Goal: Task Accomplishment & Management: Complete application form

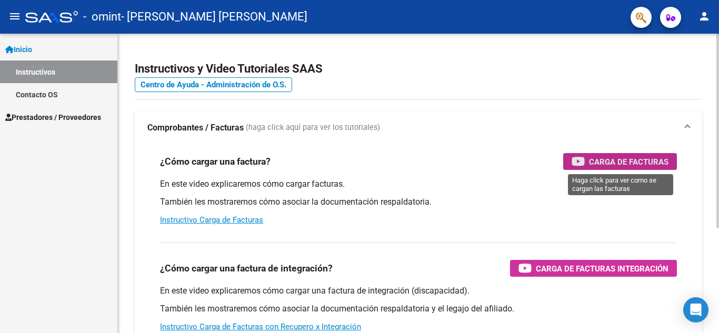
click at [629, 165] on span "Carga de Facturas" at bounding box center [628, 161] width 79 height 13
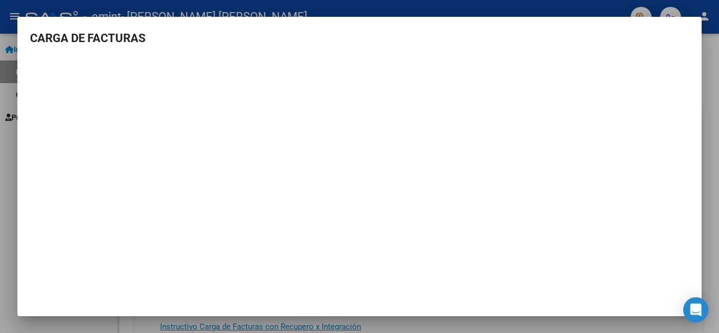
click at [670, 38] on h3 "CARGA DE FACTURAS" at bounding box center [359, 37] width 659 height 17
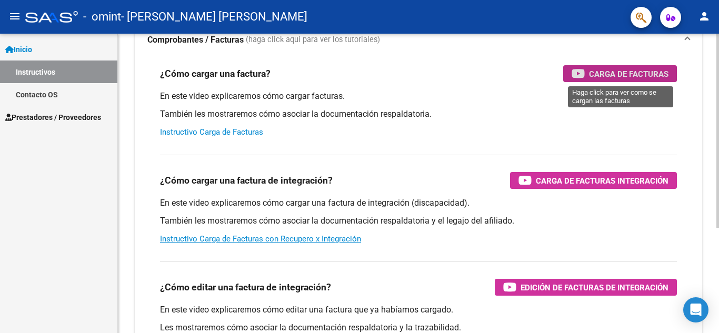
scroll to position [35, 0]
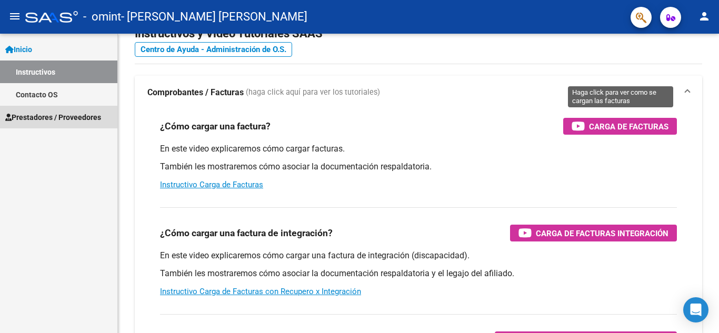
click at [62, 113] on span "Prestadores / Proveedores" at bounding box center [53, 118] width 96 height 12
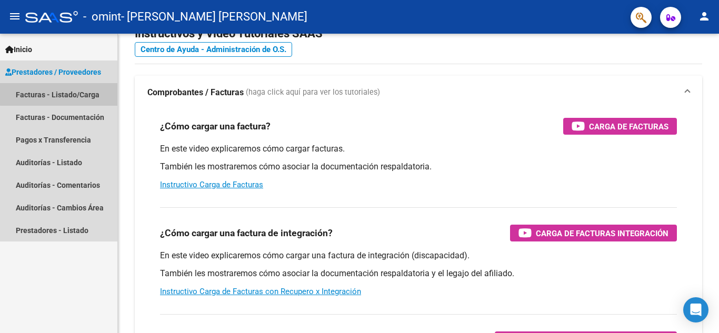
click at [59, 94] on link "Facturas - Listado/Carga" at bounding box center [58, 94] width 117 height 23
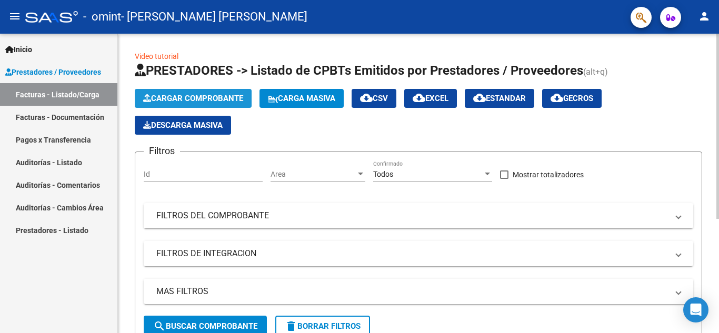
click at [215, 92] on button "Cargar Comprobante" at bounding box center [193, 98] width 117 height 19
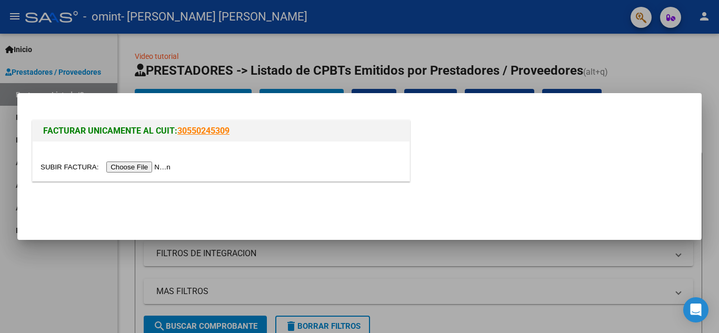
click at [140, 166] on input "file" at bounding box center [107, 167] width 133 height 11
click at [634, 133] on div "FACTURAR UNICAMENTE AL CUIT: 30550245309" at bounding box center [359, 152] width 659 height 69
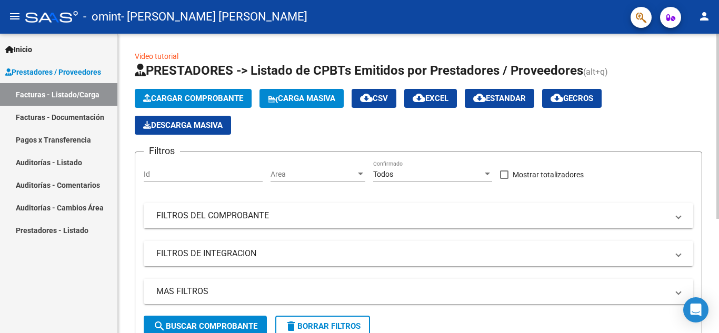
scroll to position [53, 0]
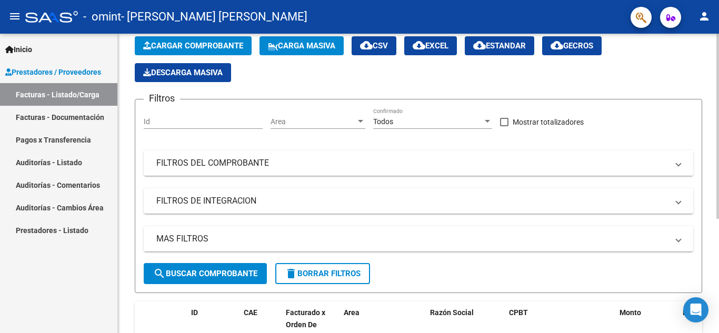
click at [264, 165] on mat-panel-title "FILTROS DEL COMPROBANTE" at bounding box center [411, 163] width 511 height 12
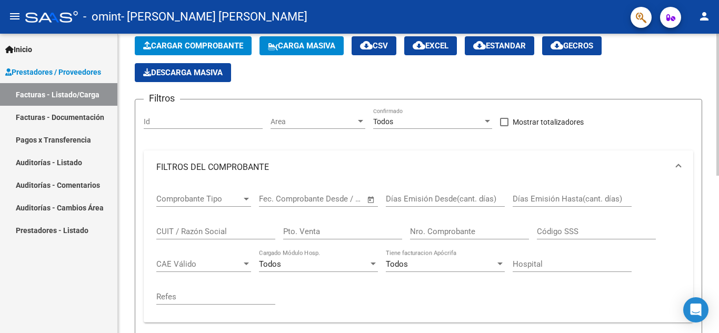
click at [226, 167] on mat-panel-title "FILTROS DEL COMPROBANTE" at bounding box center [411, 168] width 511 height 12
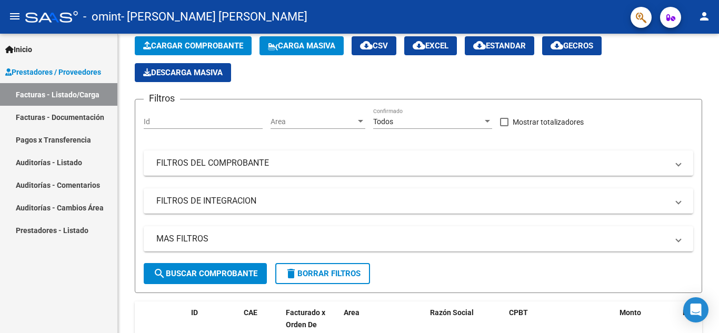
click at [71, 96] on link "Facturas - Listado/Carga" at bounding box center [58, 94] width 117 height 23
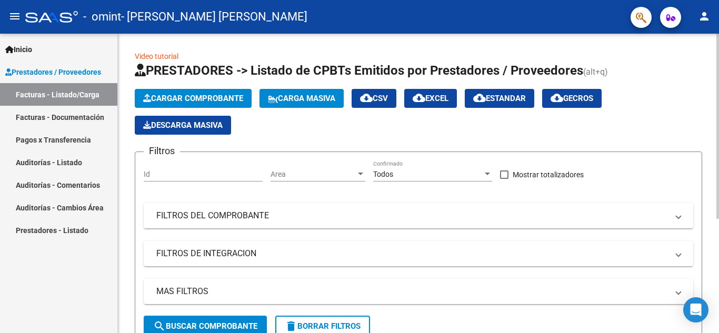
click at [203, 103] on button "Cargar Comprobante" at bounding box center [193, 98] width 117 height 19
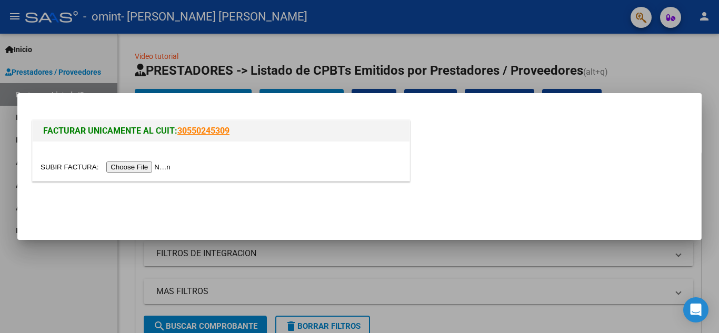
click at [139, 162] on input "file" at bounding box center [107, 167] width 133 height 11
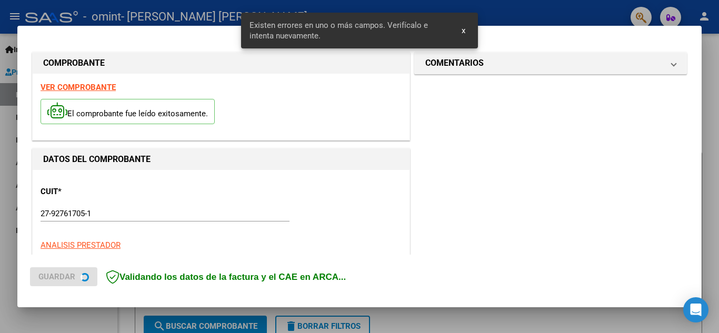
scroll to position [258, 0]
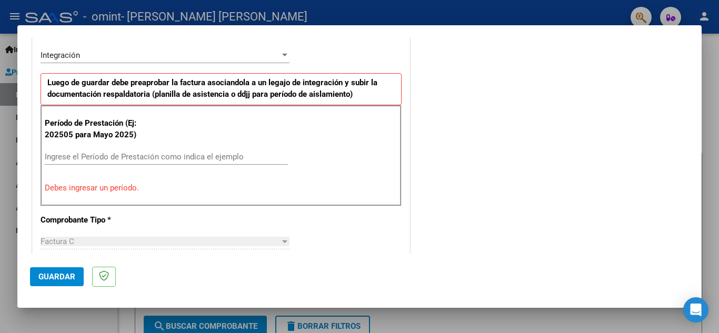
click at [165, 157] on input "Ingrese el Período de Prestación como indica el ejemplo" at bounding box center [166, 156] width 243 height 9
click at [254, 157] on input "Ingrese el Período de Prestación como indica el ejemplo" at bounding box center [166, 156] width 243 height 9
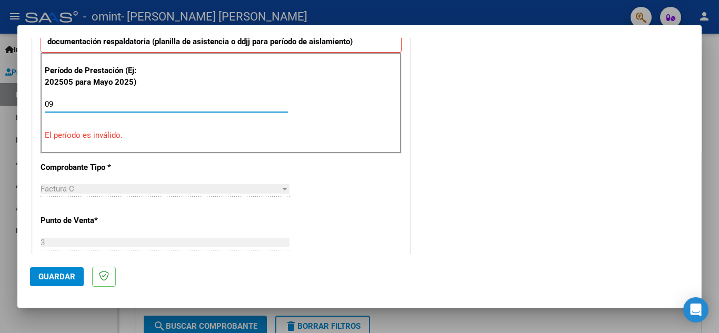
type input "0"
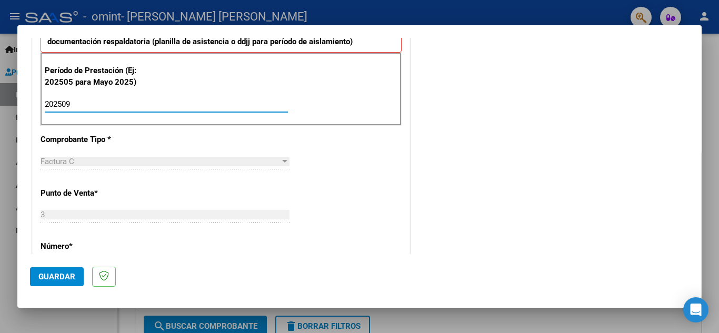
type input "202509"
click at [210, 166] on div "Factura C" at bounding box center [160, 161] width 239 height 9
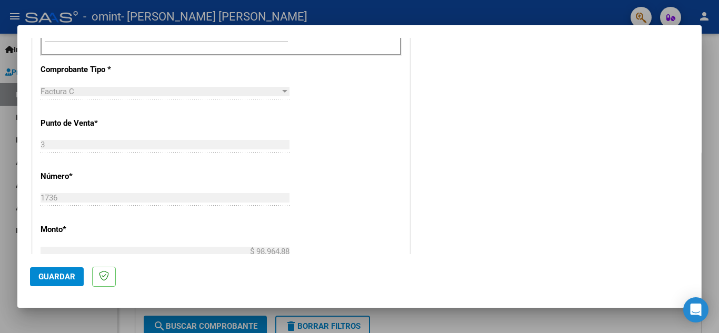
scroll to position [399, 0]
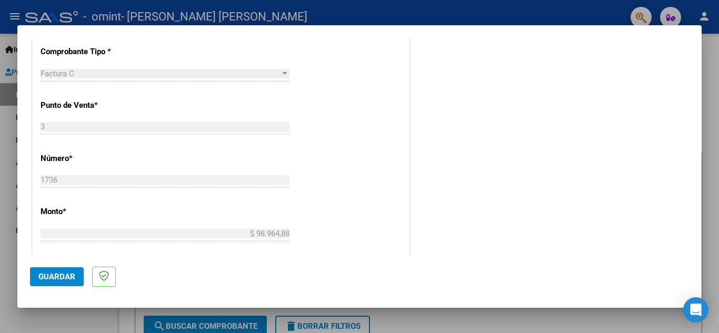
click at [239, 76] on div "Factura C" at bounding box center [160, 73] width 239 height 9
click at [282, 75] on div at bounding box center [284, 73] width 5 height 3
click at [285, 75] on div at bounding box center [284, 73] width 9 height 8
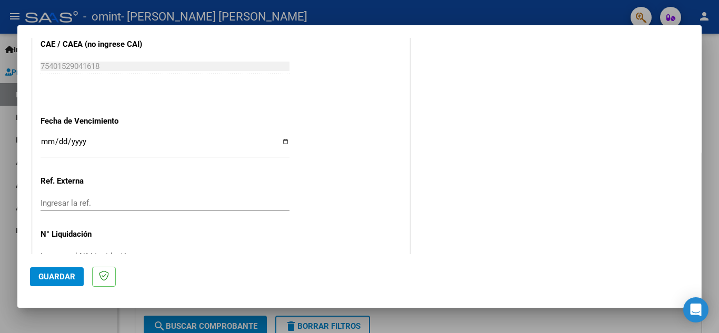
scroll to position [710, 0]
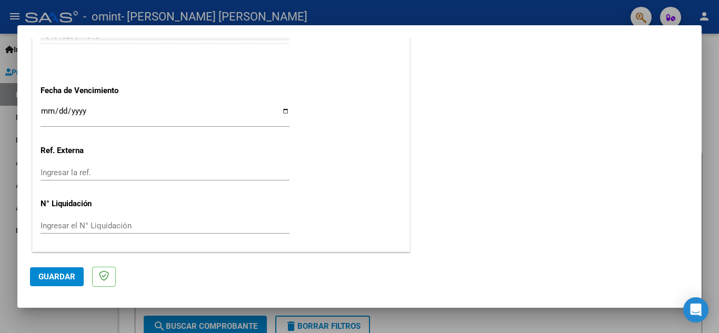
click at [282, 112] on input "Ingresar la fecha" at bounding box center [165, 115] width 249 height 17
click at [283, 112] on input "Ingresar la fecha" at bounding box center [165, 115] width 249 height 17
type input "[DATE]"
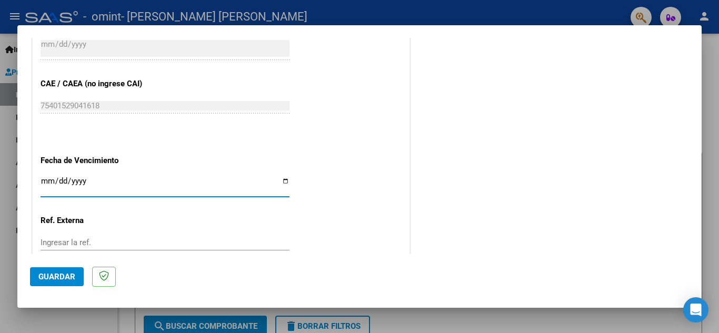
scroll to position [657, 0]
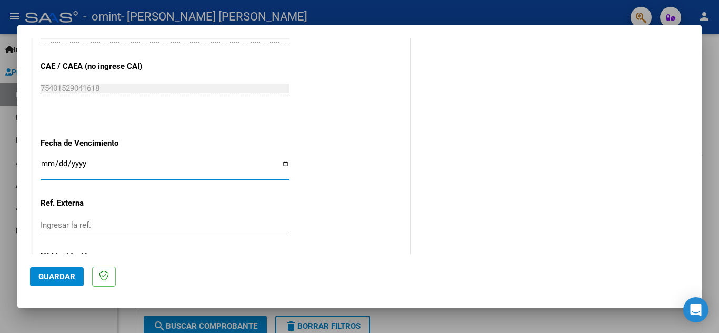
click at [118, 227] on input "Ingresar la ref." at bounding box center [165, 224] width 249 height 9
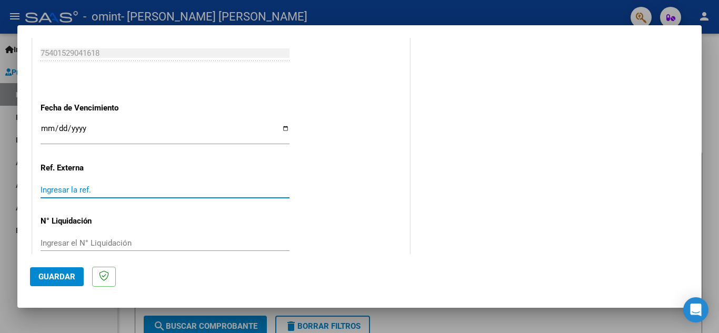
scroll to position [710, 0]
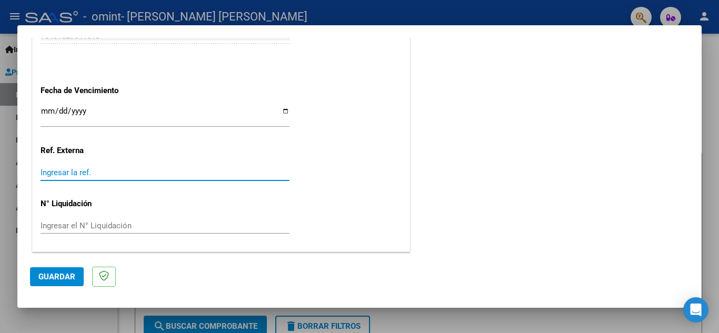
click at [154, 226] on input "Ingresar el N° Liquidación" at bounding box center [165, 225] width 249 height 9
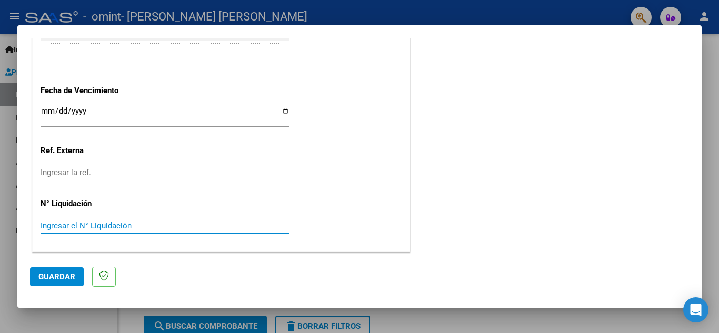
scroll to position [675, 0]
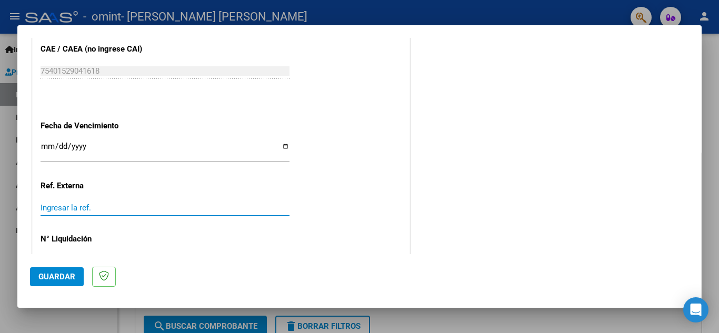
click at [116, 204] on input "Ingresar la ref." at bounding box center [165, 207] width 249 height 9
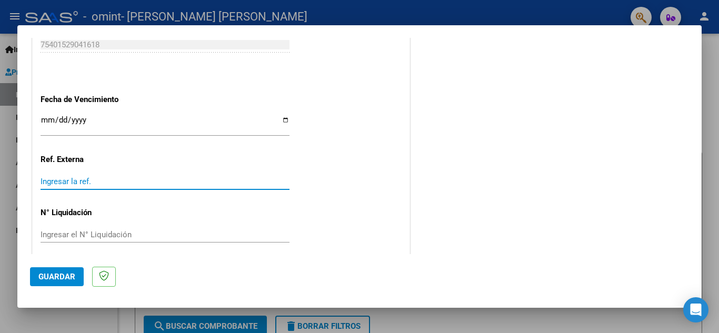
scroll to position [706, 0]
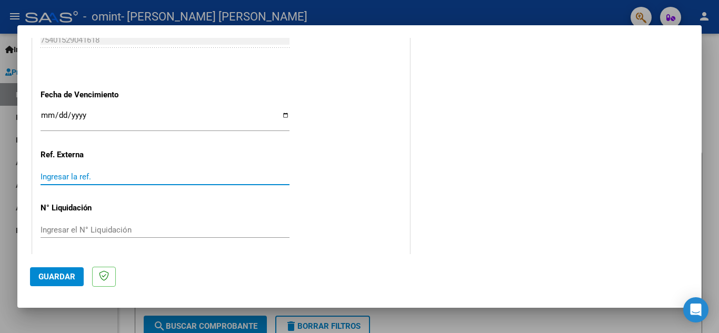
click at [77, 178] on input "Ingresar la ref." at bounding box center [165, 176] width 249 height 9
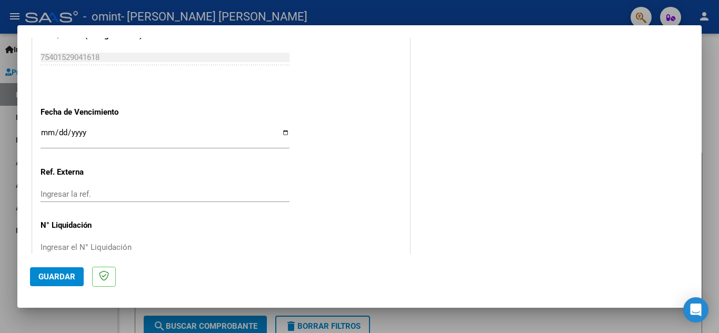
scroll to position [710, 0]
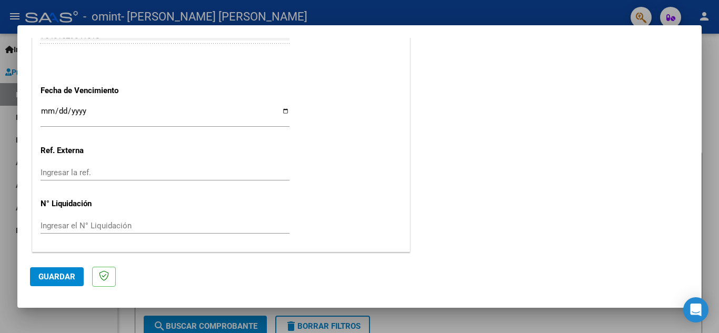
click at [68, 273] on span "Guardar" at bounding box center [56, 276] width 37 height 9
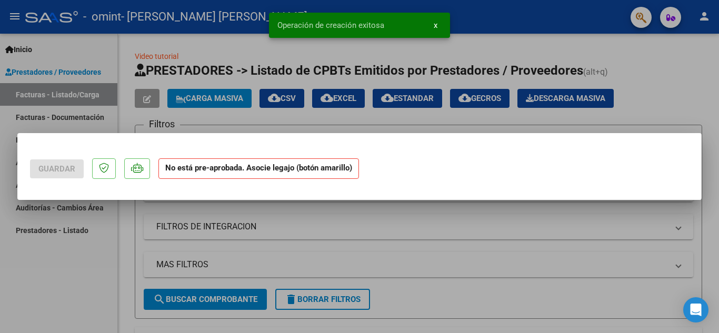
scroll to position [0, 0]
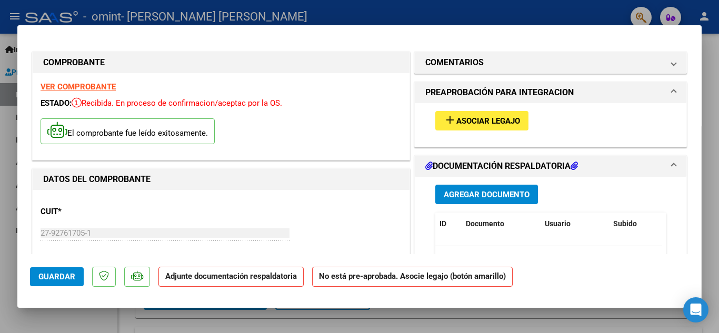
click at [490, 121] on span "Asociar Legajo" at bounding box center [488, 120] width 64 height 9
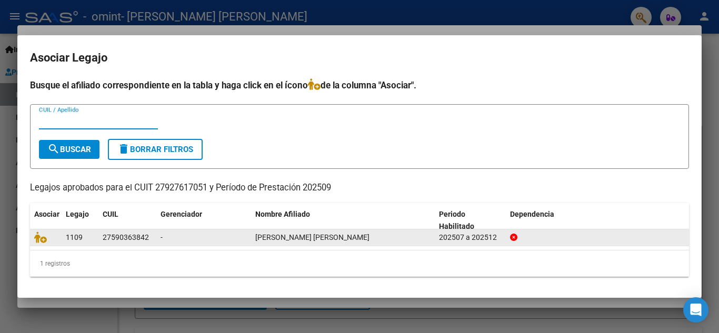
click at [408, 236] on div "[PERSON_NAME] [PERSON_NAME]" at bounding box center [342, 238] width 175 height 12
click at [348, 238] on span "[PERSON_NAME] [PERSON_NAME]" at bounding box center [312, 237] width 114 height 8
click at [447, 236] on div "202507 a 202512" at bounding box center [470, 238] width 63 height 12
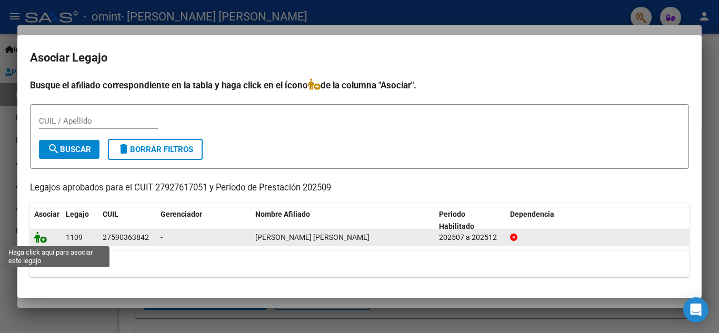
click at [38, 238] on icon at bounding box center [40, 238] width 13 height 12
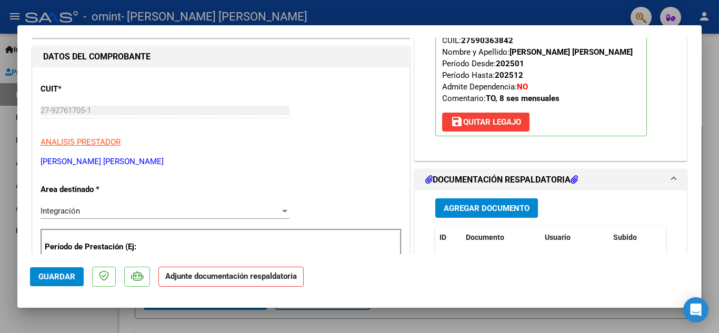
scroll to position [193, 0]
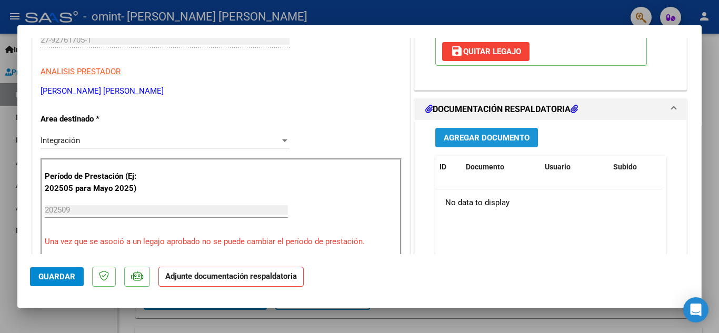
click at [498, 132] on button "Agregar Documento" at bounding box center [486, 137] width 103 height 19
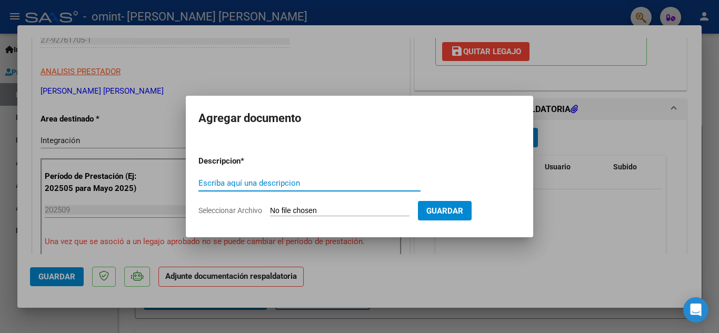
click at [304, 183] on input "Escriba aquí una descripcion" at bounding box center [309, 182] width 222 height 9
type input "planilla de asistencia"
click at [339, 203] on form "Descripcion * planilla de asistencia Escriba aquí una descripcion Seleccionar A…" at bounding box center [359, 185] width 322 height 77
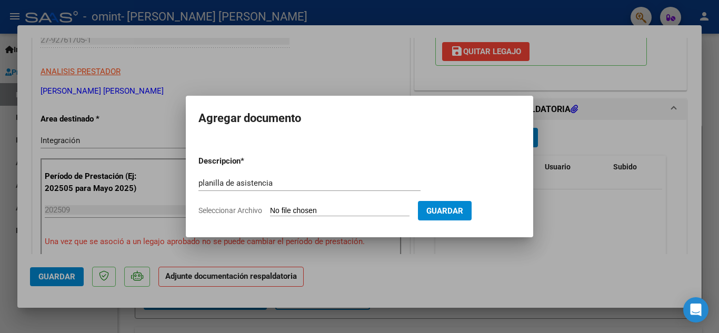
click at [289, 209] on input "Seleccionar Archivo" at bounding box center [339, 211] width 139 height 10
type input "C:\fakepath\Vane P [PERSON_NAME].pdf"
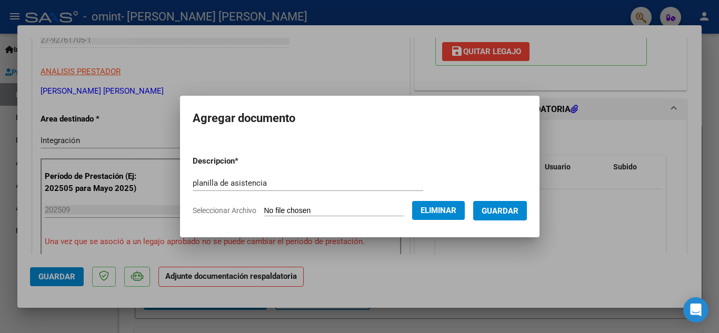
click at [513, 206] on span "Guardar" at bounding box center [499, 210] width 37 height 9
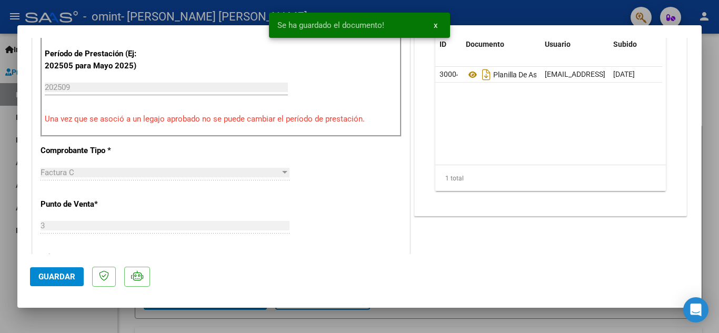
scroll to position [368, 0]
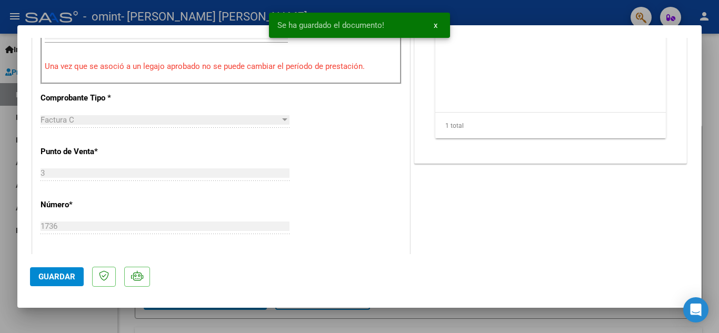
click at [46, 271] on button "Guardar" at bounding box center [57, 276] width 54 height 19
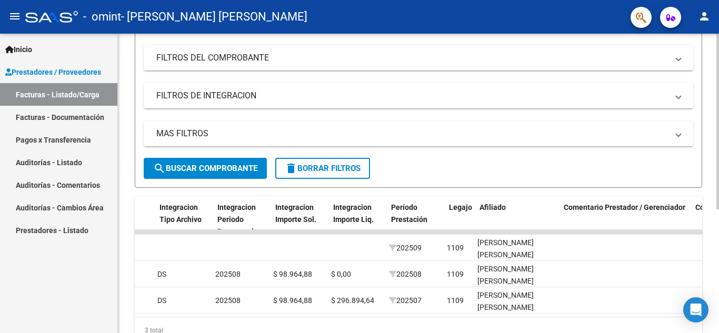
scroll to position [0, 0]
